Goal: Find specific page/section: Find specific page/section

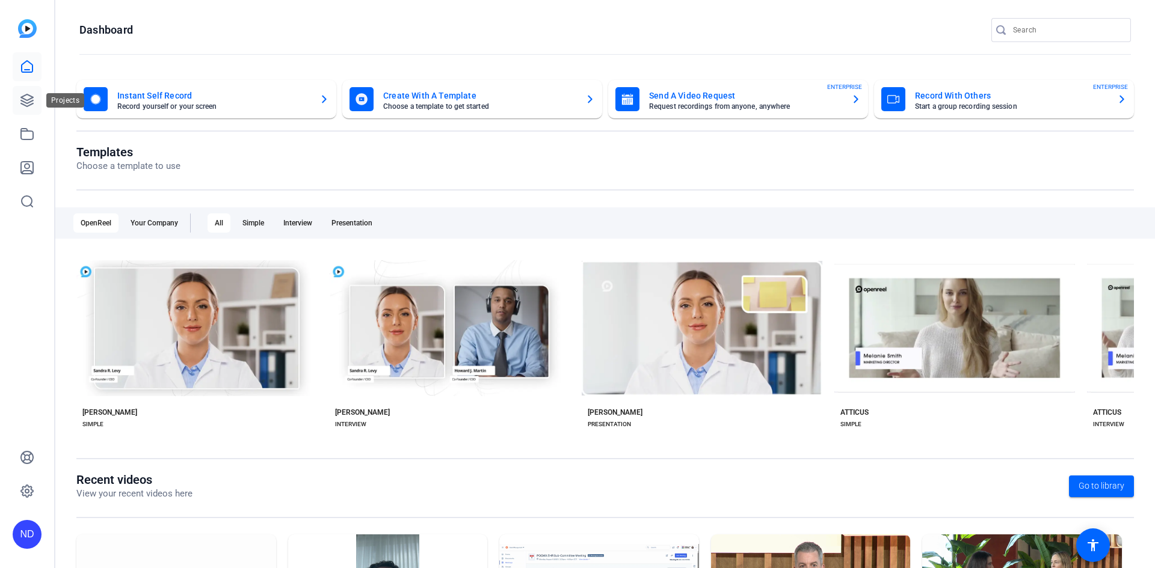
click at [23, 103] on icon at bounding box center [27, 100] width 14 height 14
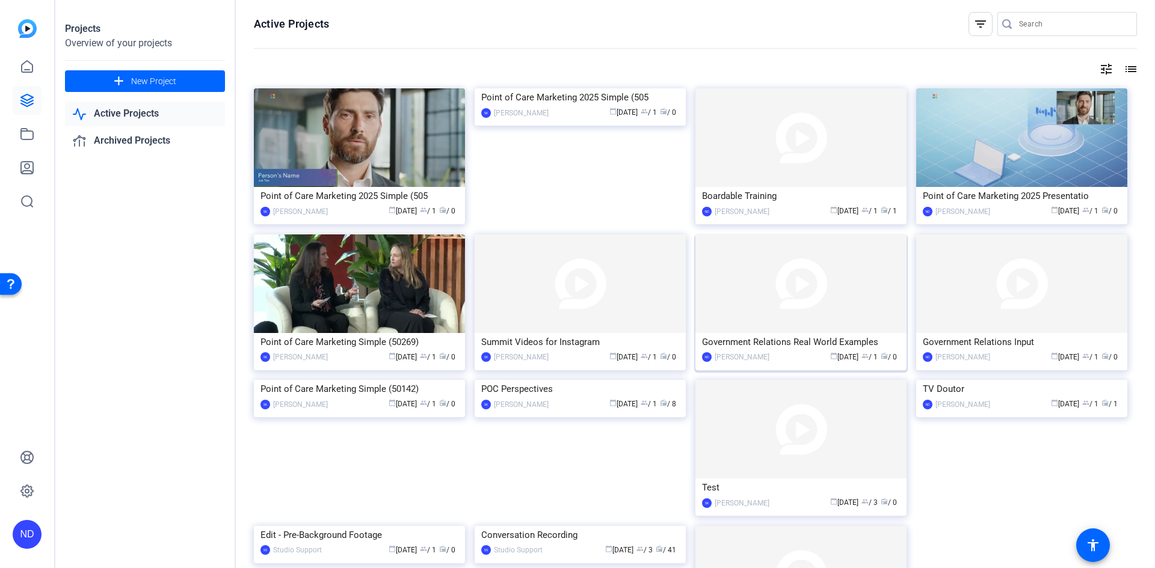
click at [854, 284] on img at bounding box center [800, 284] width 211 height 99
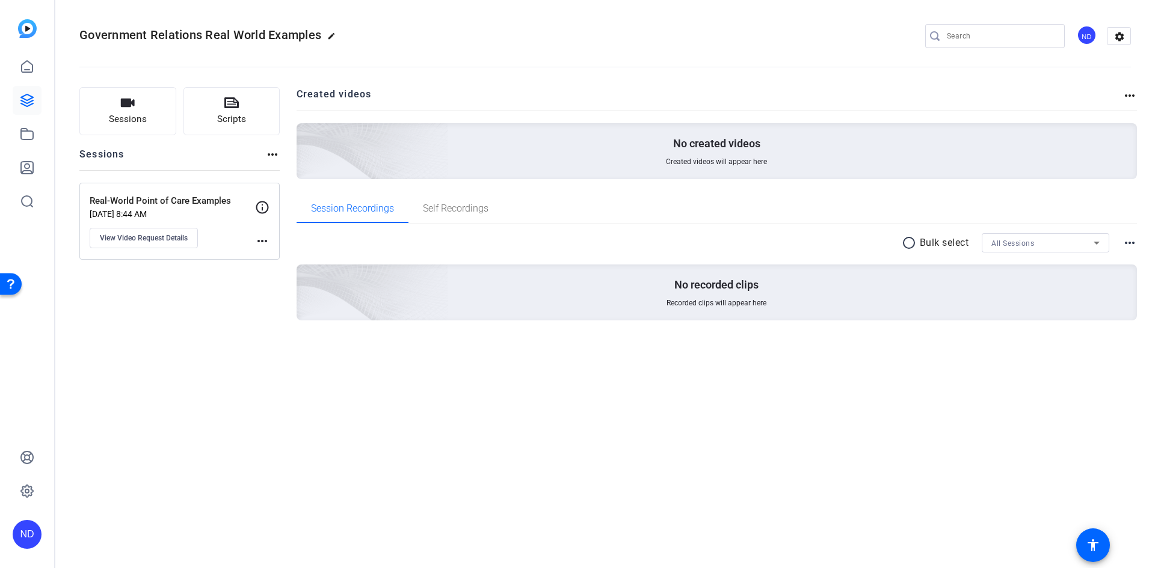
click at [222, 203] on p "Real-World Point of Care Examples" at bounding box center [172, 201] width 165 height 14
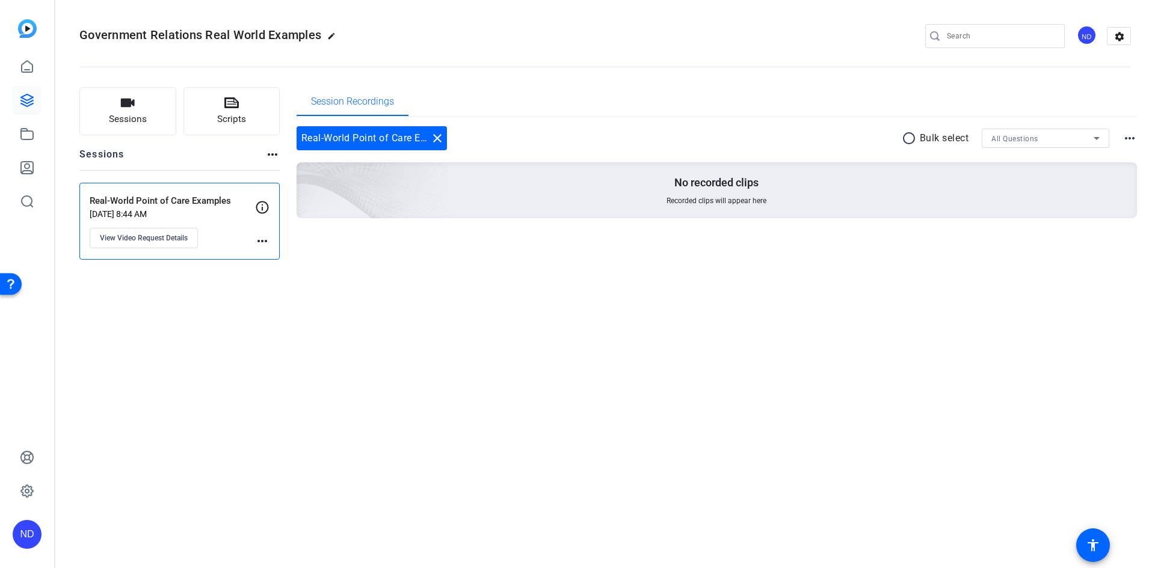
click at [354, 138] on div "Real-World Point of Care Examples close" at bounding box center [372, 138] width 150 height 24
click at [144, 235] on span "View Video Request Details" at bounding box center [144, 238] width 88 height 10
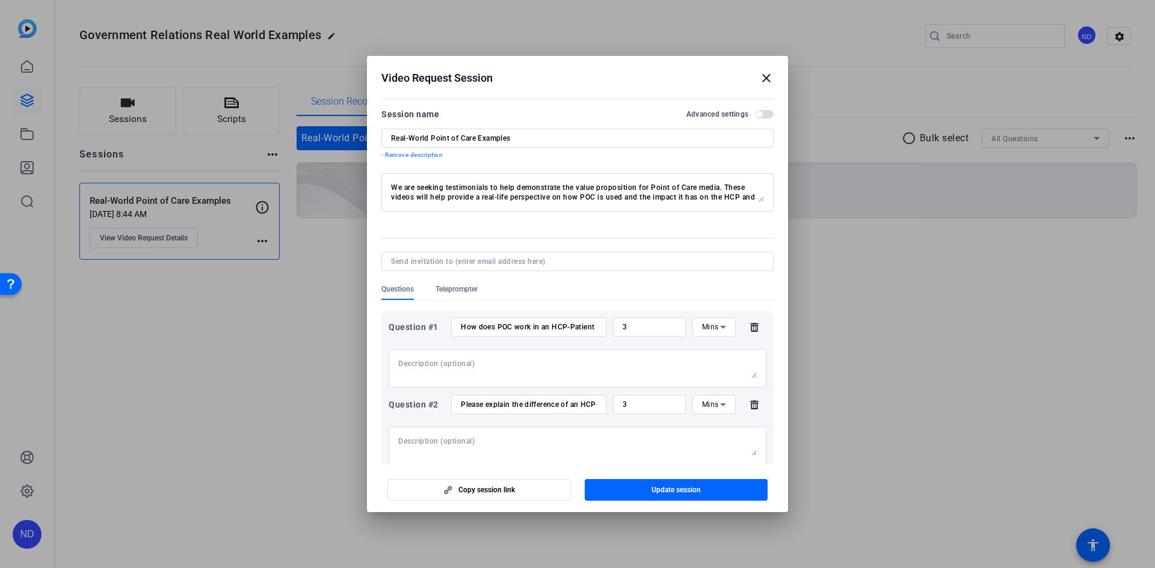
click at [765, 76] on mat-icon "close" at bounding box center [766, 78] width 14 height 14
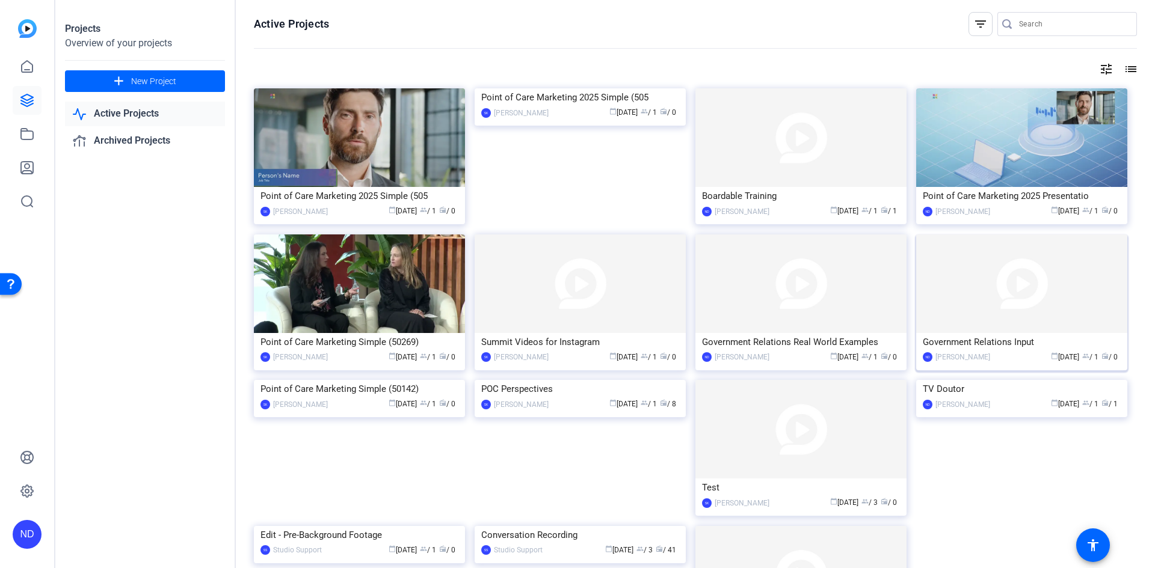
click at [1021, 304] on img at bounding box center [1021, 284] width 211 height 99
